Goal: Information Seeking & Learning: Check status

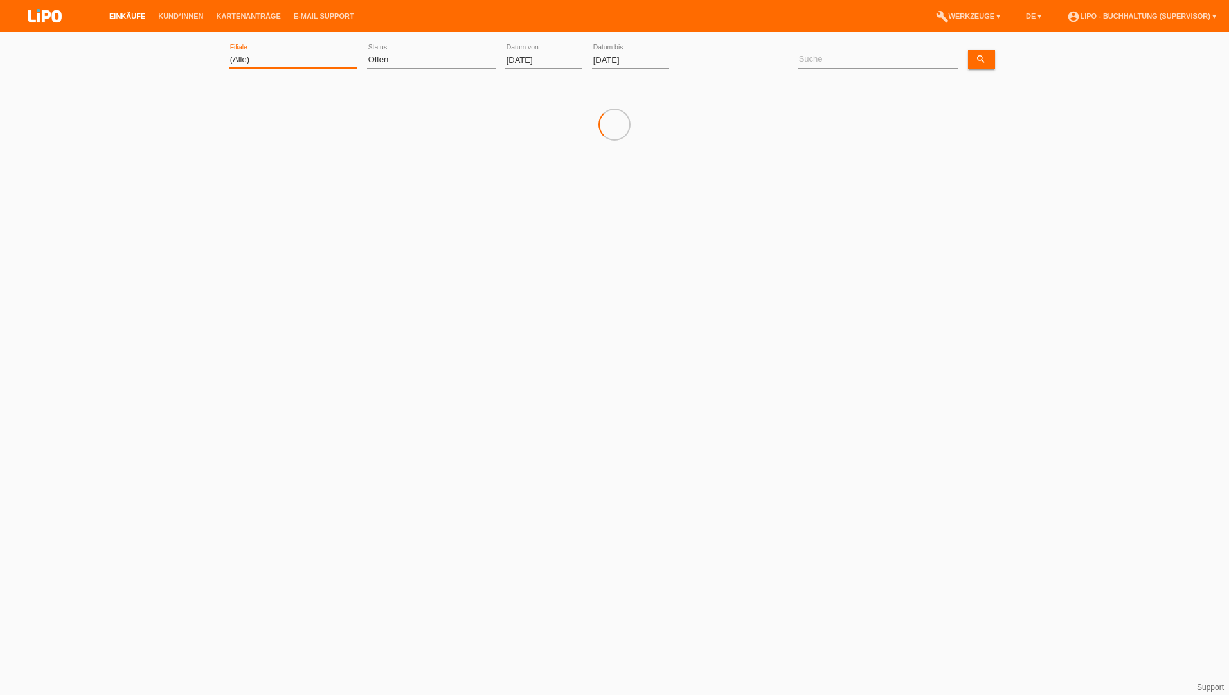
click at [262, 62] on select "(Alle) Aarau Biel Conthey Contone Delémont Dietikon Dietlikon Egerkingen Emmen …" at bounding box center [293, 59] width 129 height 15
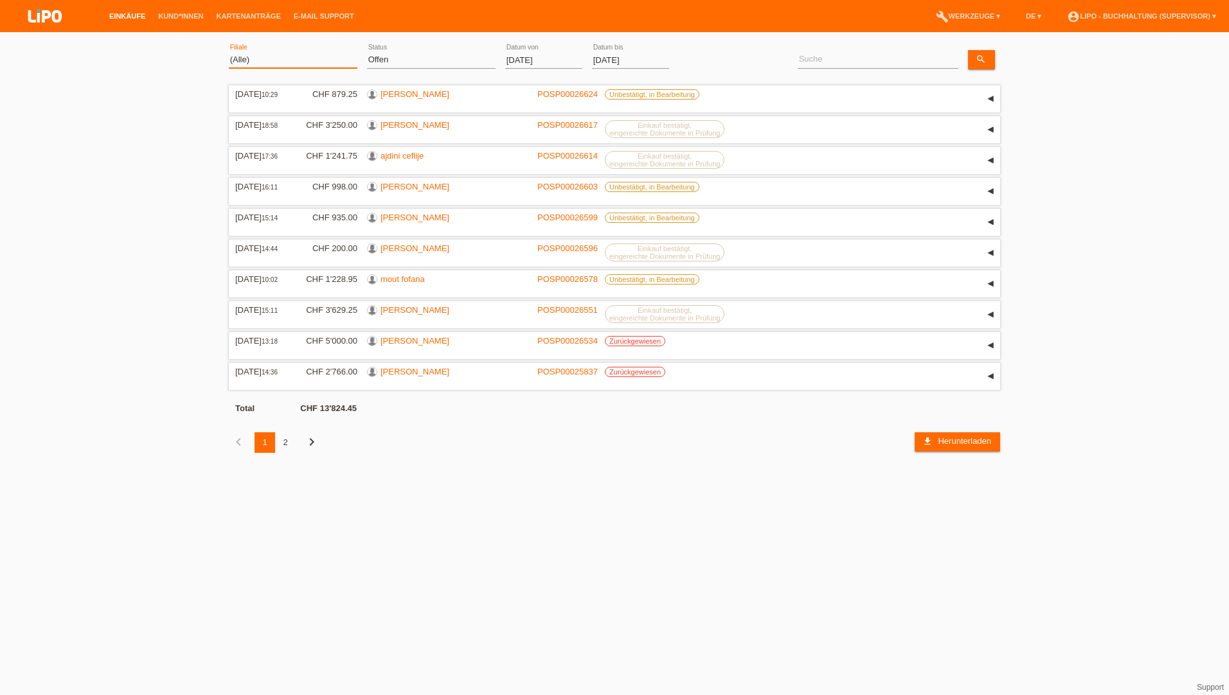
select select "771"
click at [229, 52] on select "(Alle) Aarau Biel Conthey Contone Delémont Dietikon Dietlikon Egerkingen Emmen …" at bounding box center [293, 59] width 129 height 15
click at [395, 58] on select "(Alle) Neu Offen Zurückgewiesen Zurückgetreten / Storniert Abgeschlossen" at bounding box center [431, 59] width 129 height 15
select select "ALL"
click at [367, 52] on select "(Alle) Neu Offen Zurückgewiesen Zurückgetreten / Storniert Abgeschlossen" at bounding box center [431, 59] width 129 height 15
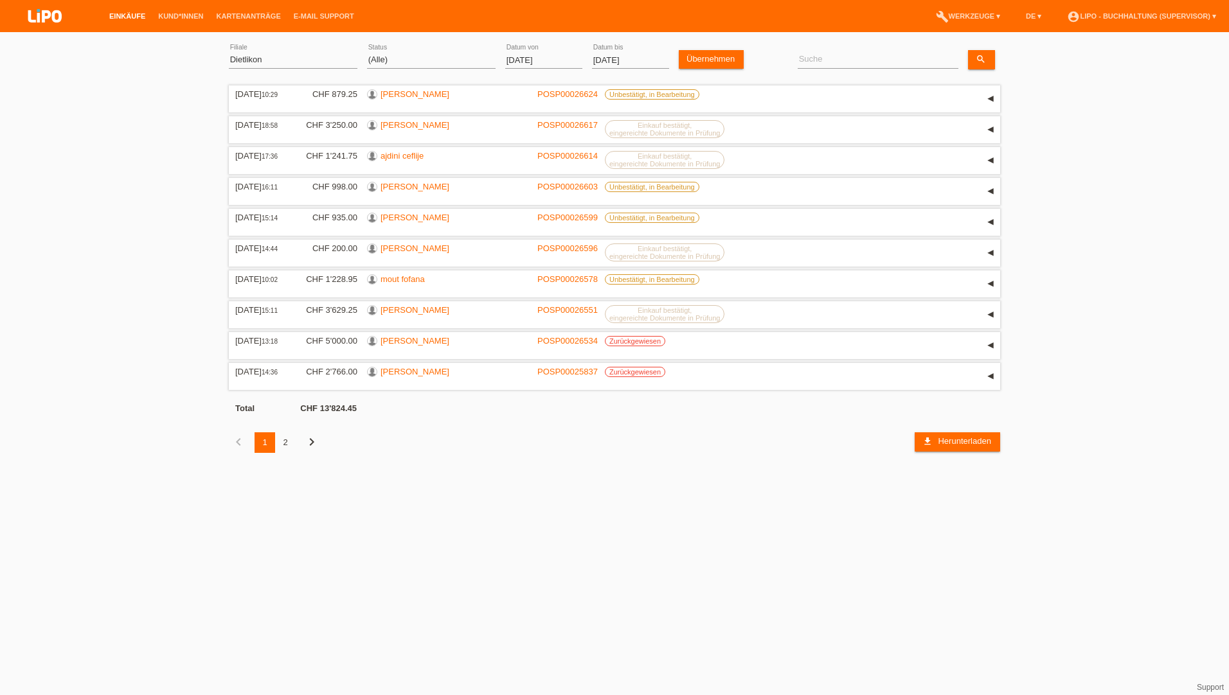
click at [522, 66] on input "01.08.2025" at bounding box center [543, 60] width 77 height 16
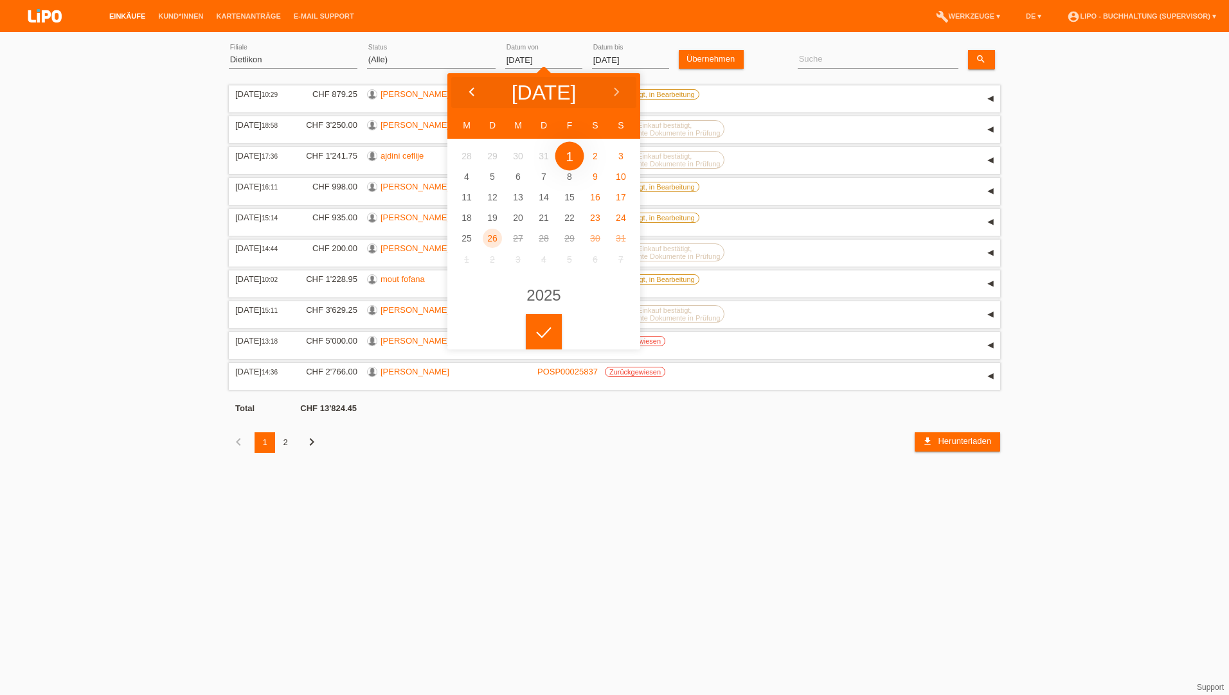
click at [467, 87] on icon at bounding box center [472, 92] width 10 height 10
type input "01.07.2025"
click at [539, 344] on body "Einkäufe Kund*innen Kartenanträge E-Mail Support menu account_circle" at bounding box center [614, 256] width 1229 height 434
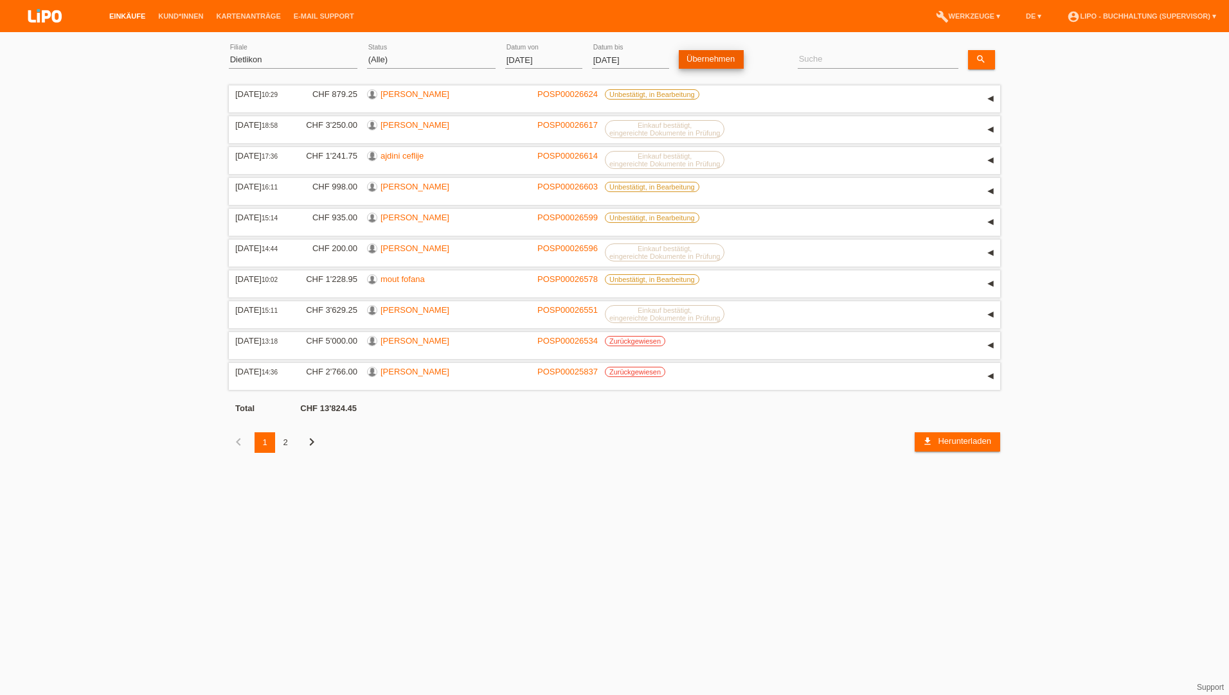
click at [709, 58] on link "Übernehmen" at bounding box center [711, 59] width 65 height 19
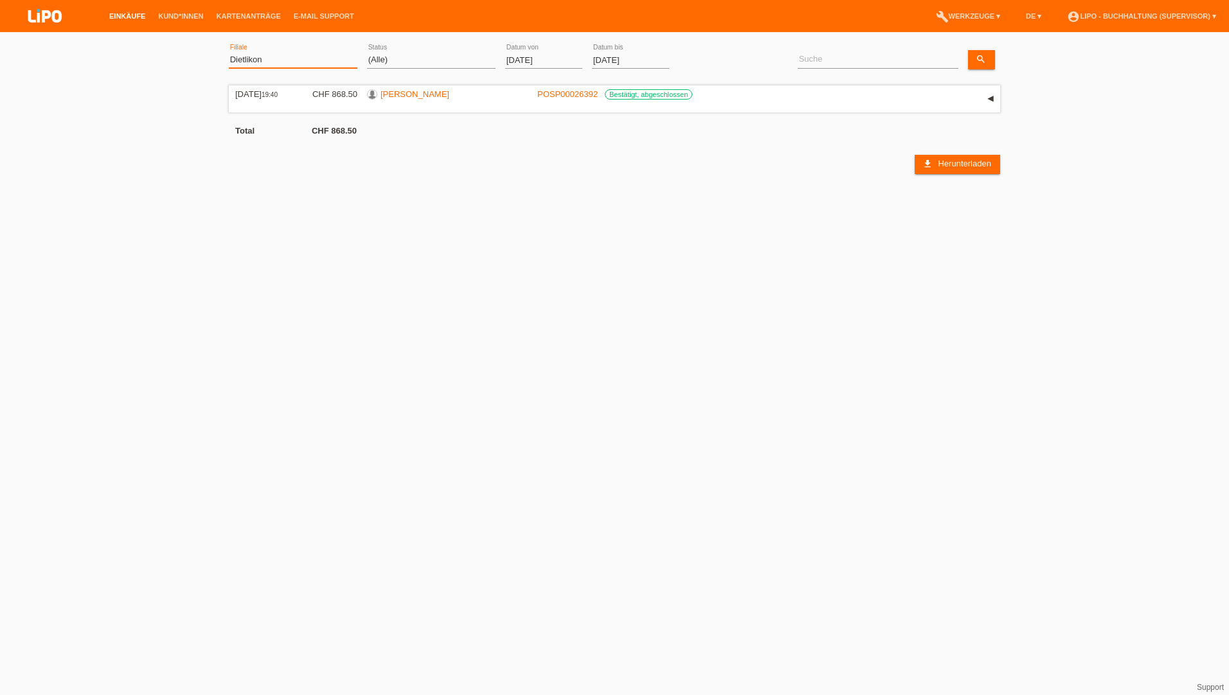
click at [265, 57] on select "(Alle) Aarau Biel Conthey Contone Delémont Dietikon Dietlikon Egerkingen Emmen …" at bounding box center [293, 59] width 129 height 15
select select "0"
click at [229, 52] on select "(Alle) Aarau Biel Conthey Contone Delémont Dietikon Dietlikon Egerkingen Emmen …" at bounding box center [293, 59] width 129 height 15
drag, startPoint x: 719, startPoint y: 60, endPoint x: 760, endPoint y: 57, distance: 41.2
click at [719, 60] on link "Übernehmen" at bounding box center [711, 59] width 65 height 19
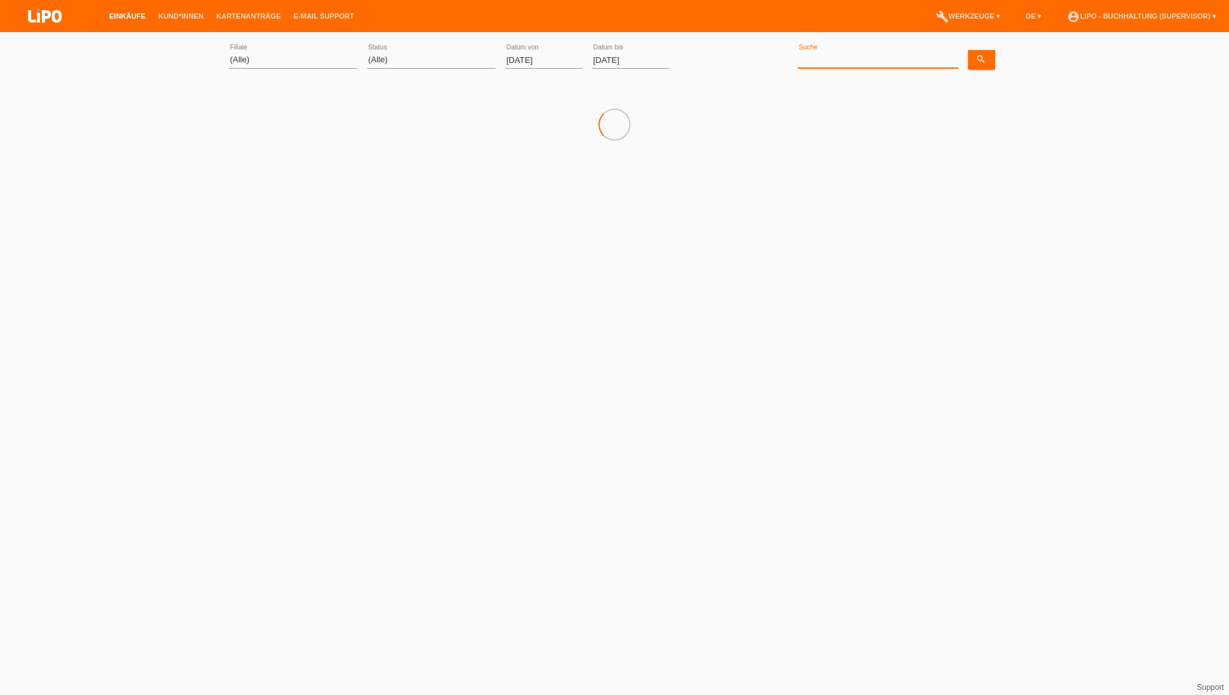
click at [817, 60] on input at bounding box center [877, 60] width 161 height 16
paste input "Cheronidis"
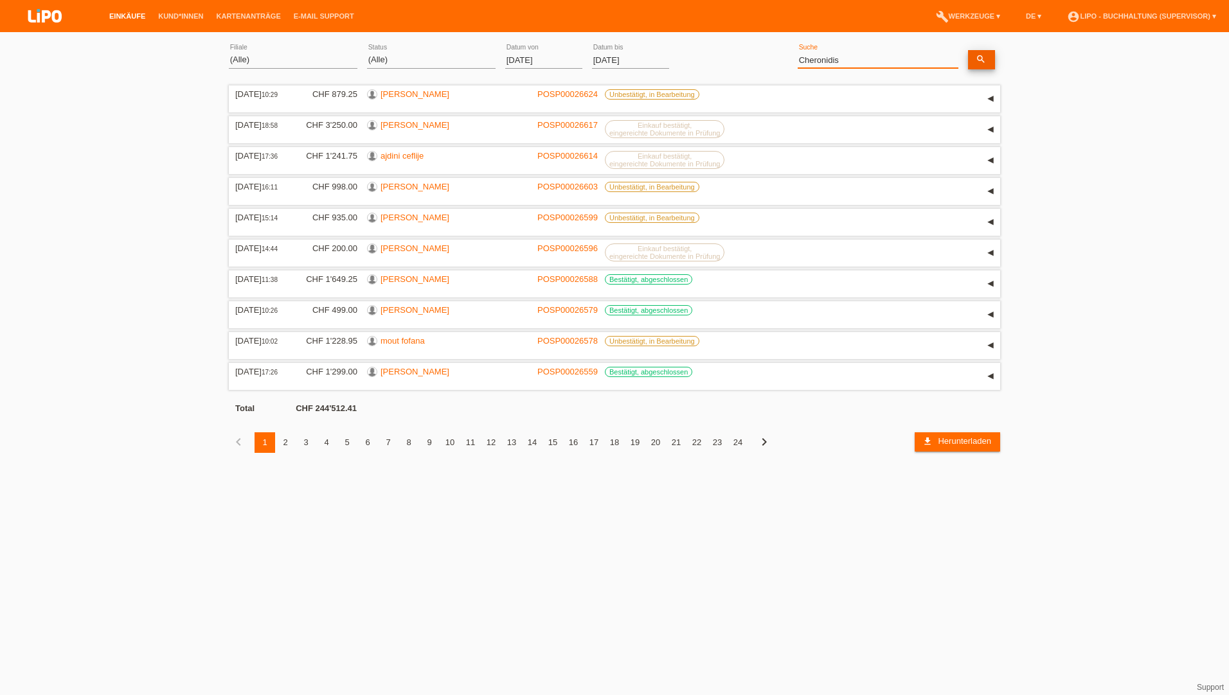
type input "Cheronidis"
click at [978, 63] on icon "search" at bounding box center [981, 59] width 10 height 10
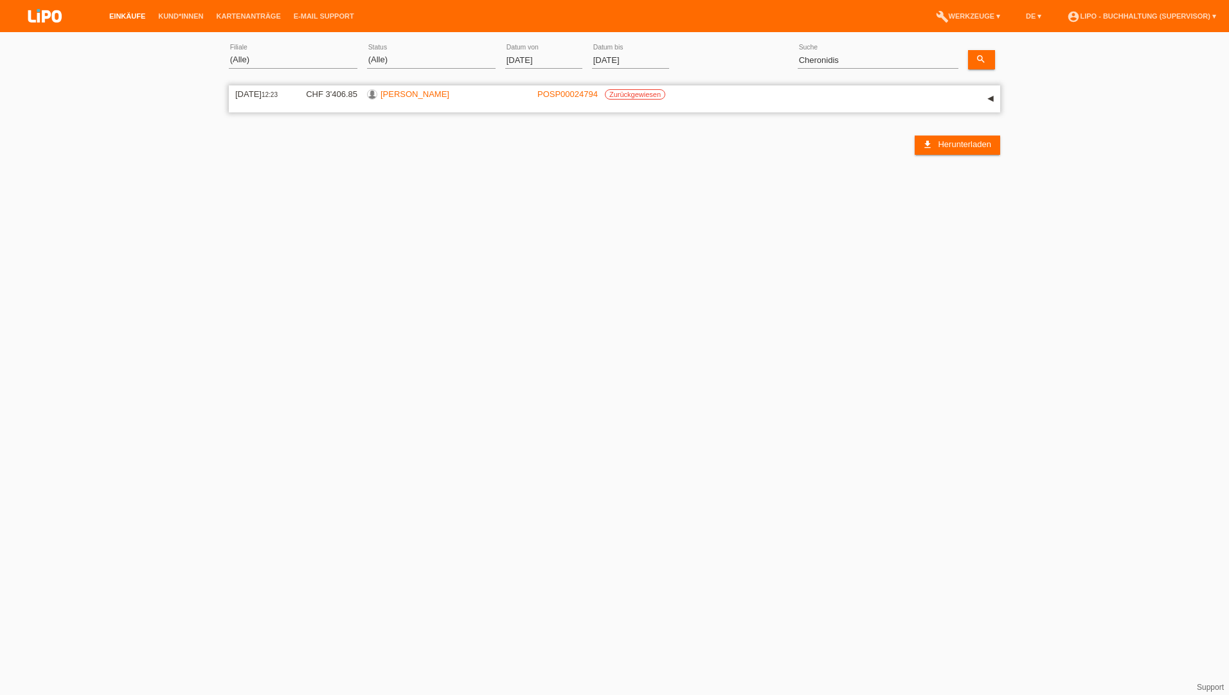
click at [409, 91] on link "[PERSON_NAME]" at bounding box center [414, 94] width 69 height 10
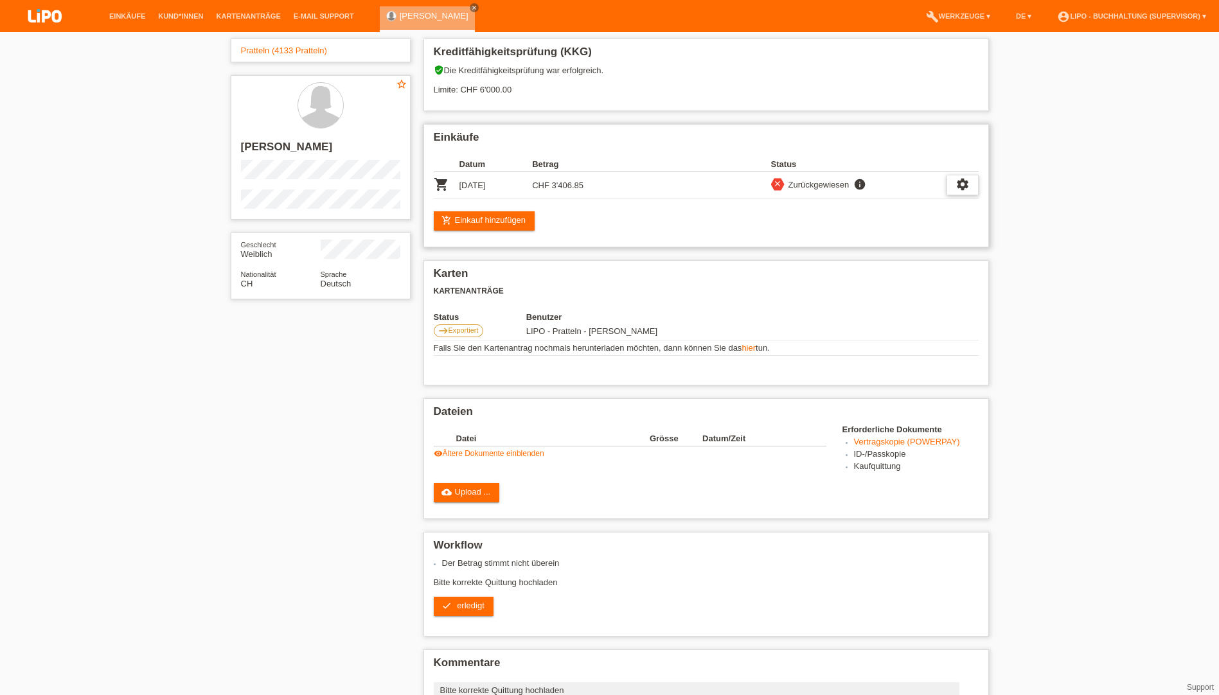
click at [954, 190] on div "settings" at bounding box center [963, 185] width 32 height 21
click at [866, 204] on span "Anzeigen" at bounding box center [851, 204] width 39 height 15
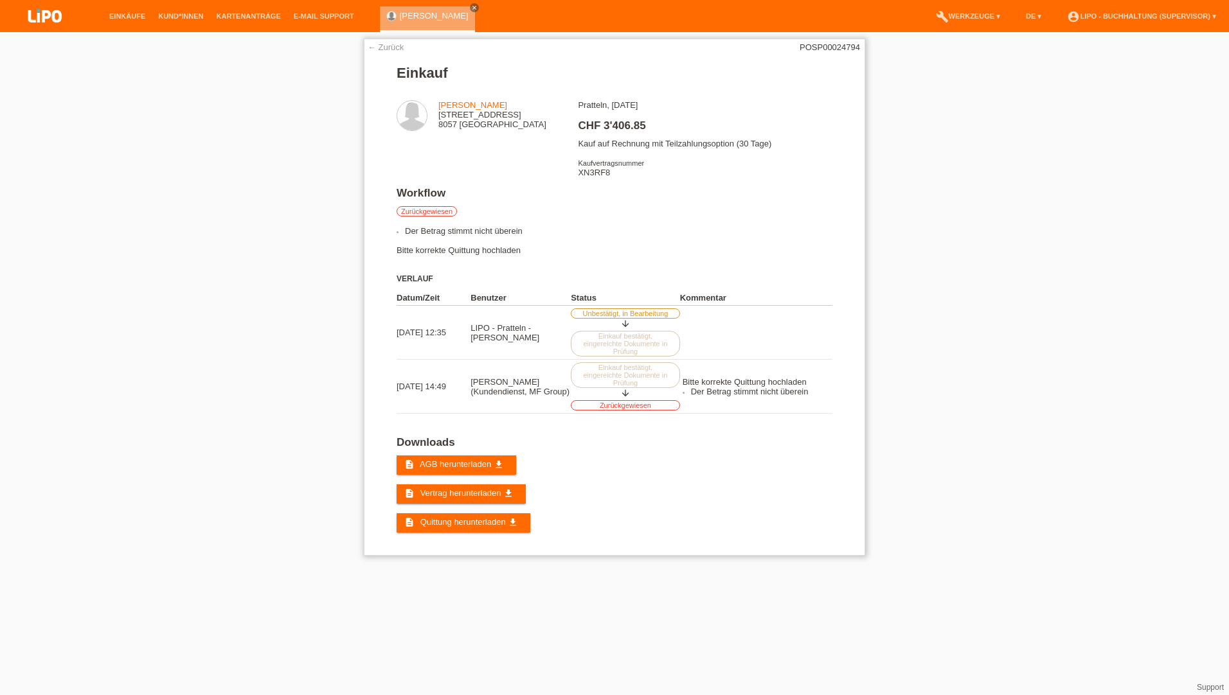
click at [600, 171] on div "Pratteln, 12.07.2025 CHF 3'406.85 Kauf auf Rechnung mit Teilzahlungsoption (30 …" at bounding box center [705, 143] width 254 height 87
copy div "XN3RF8"
